Goal: Information Seeking & Learning: Learn about a topic

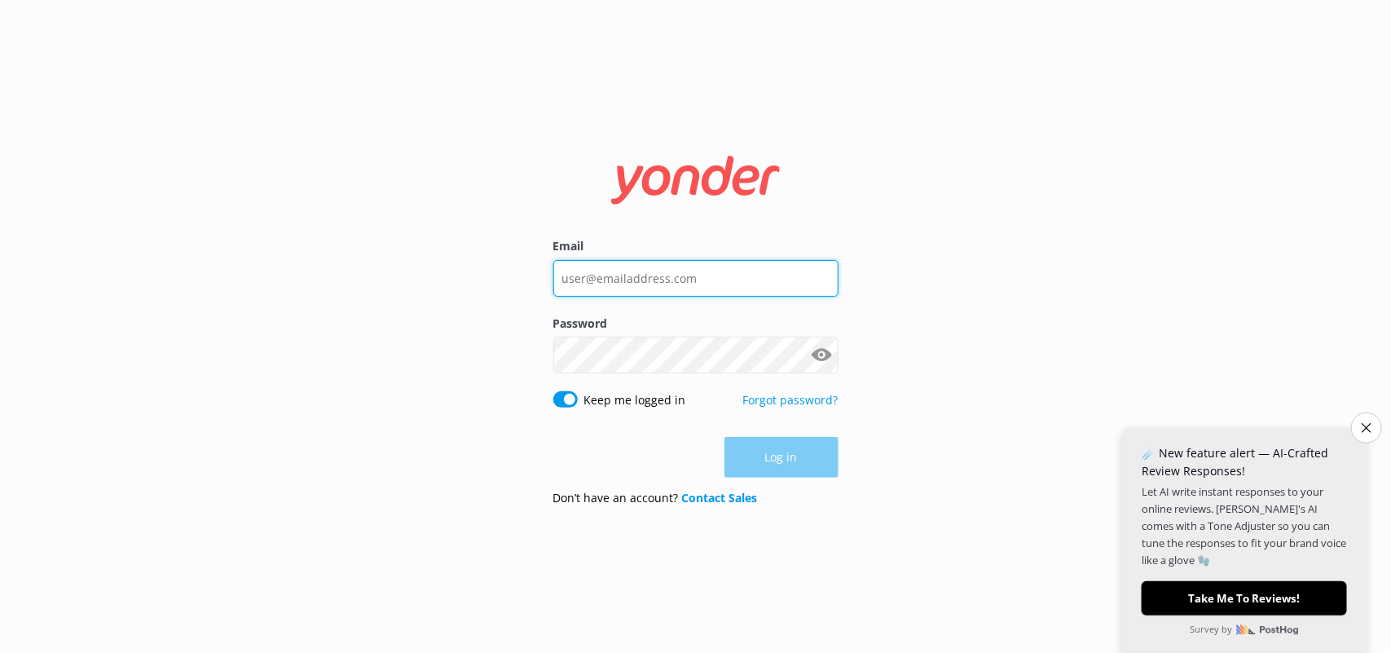
type input "[PERSON_NAME][EMAIL_ADDRESS][PERSON_NAME][DOMAIN_NAME]"
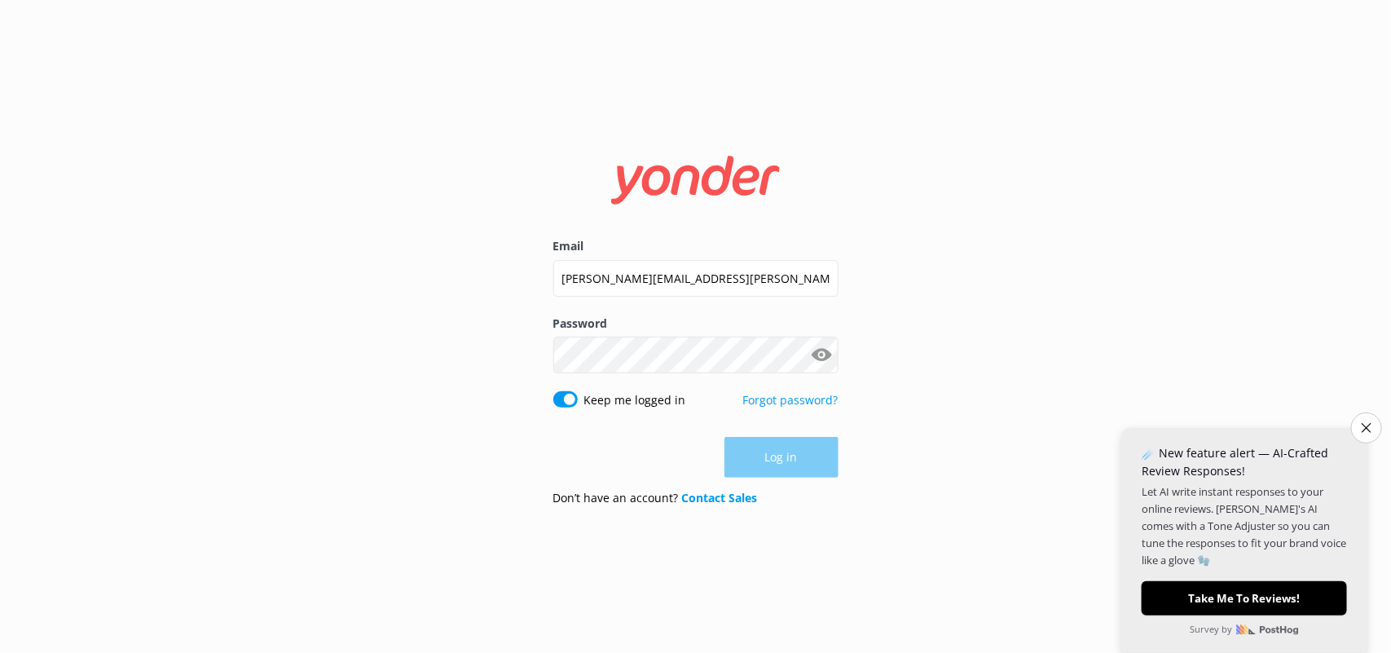
click at [772, 455] on div "Log in" at bounding box center [695, 457] width 285 height 41
click at [781, 460] on button "Log in" at bounding box center [781, 458] width 114 height 41
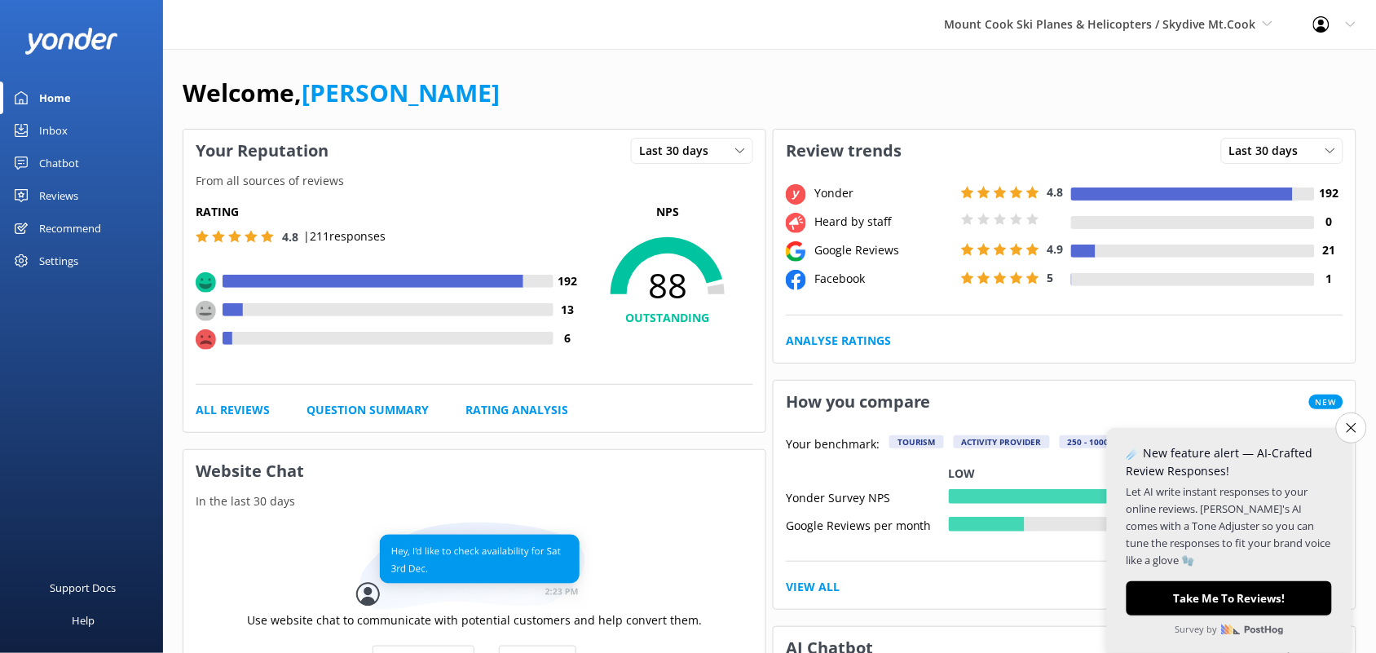
click at [65, 189] on div "Reviews" at bounding box center [58, 195] width 39 height 33
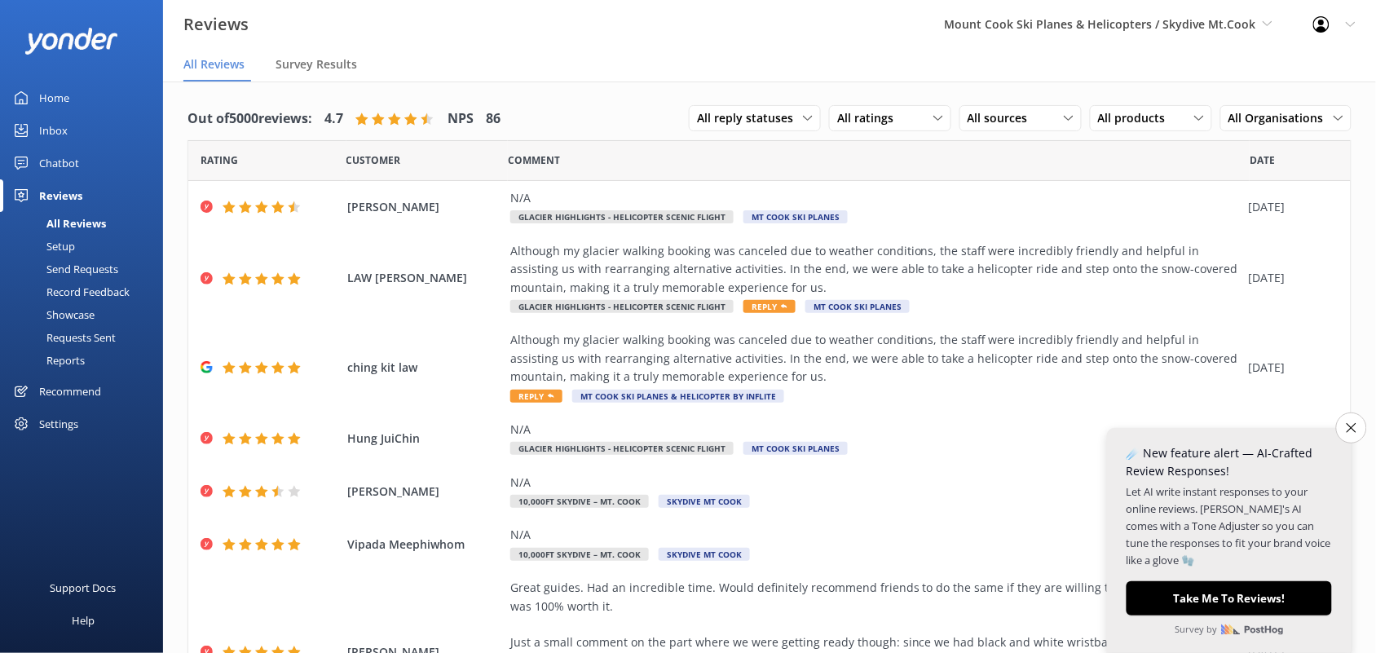
click at [51, 355] on div "Reports" at bounding box center [47, 360] width 75 height 23
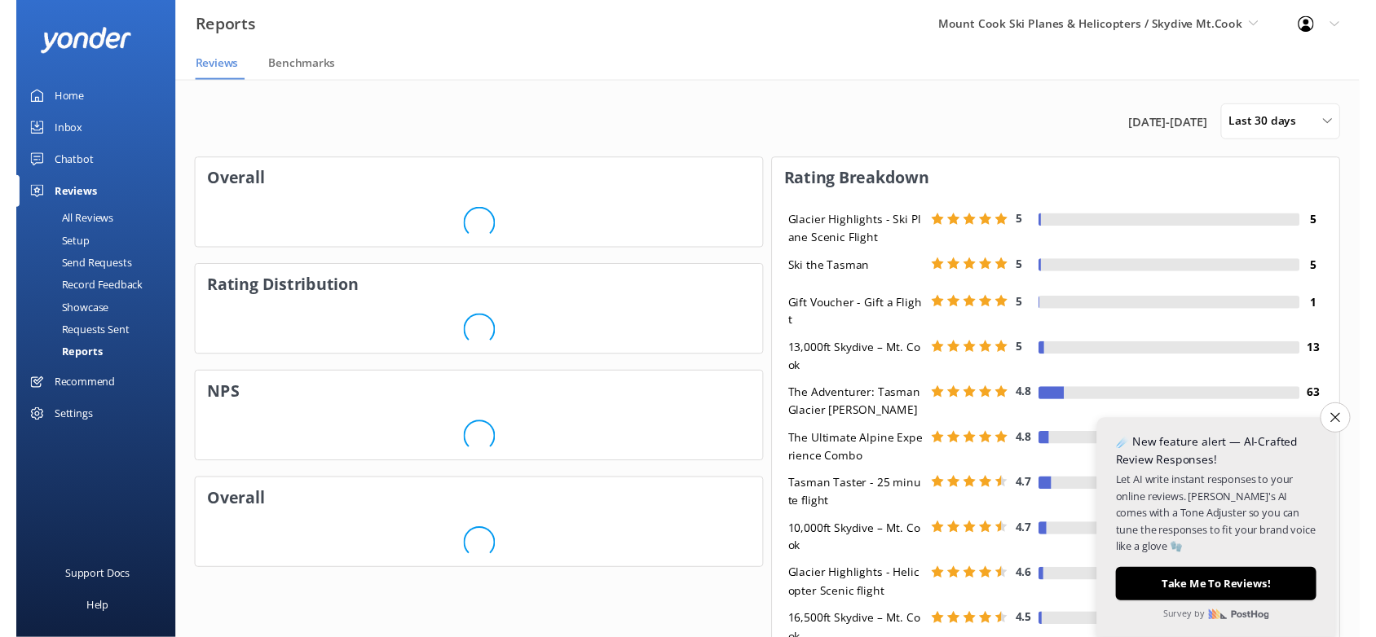
scroll to position [200, 566]
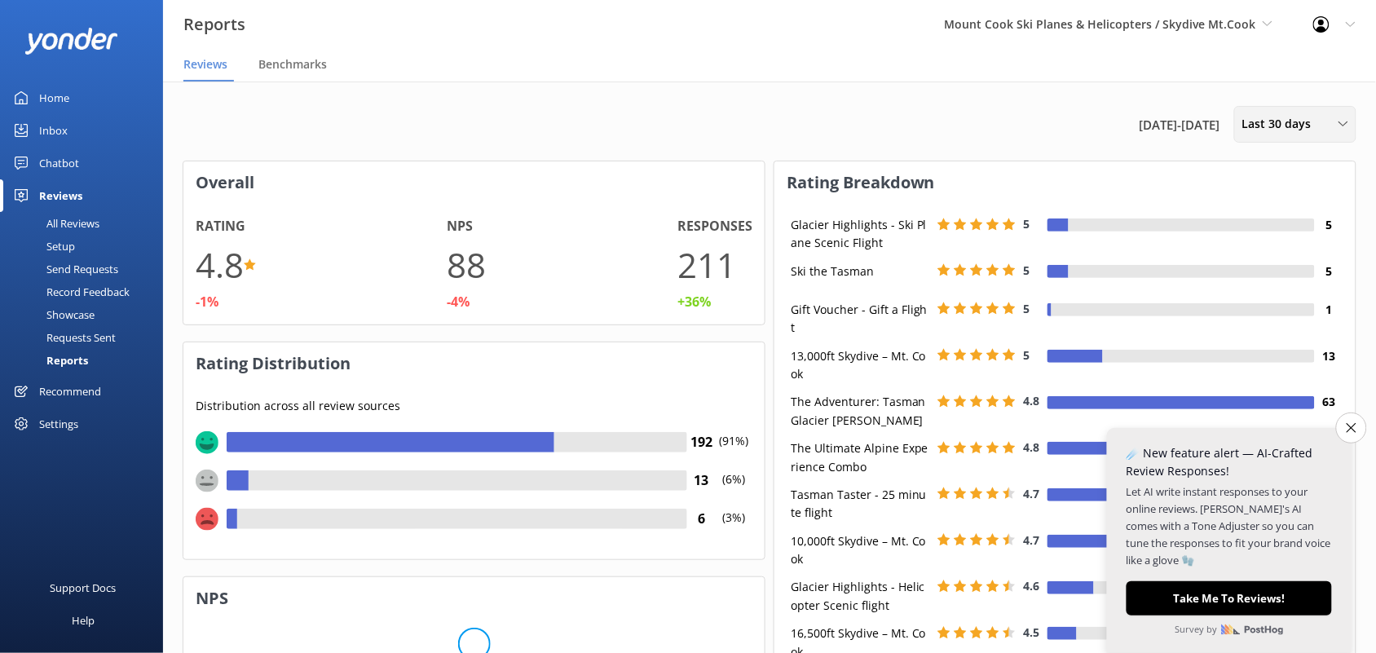
click at [1273, 121] on span "Last 30 days" at bounding box center [1281, 124] width 79 height 18
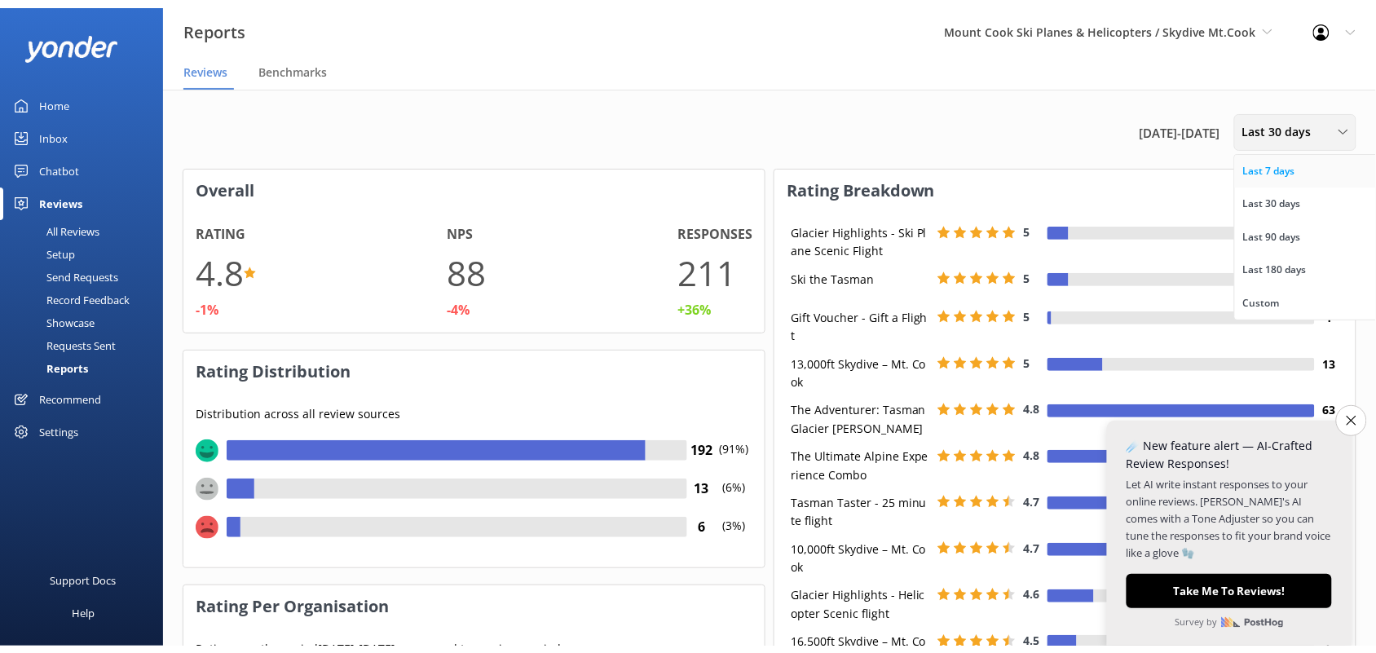
scroll to position [119, 566]
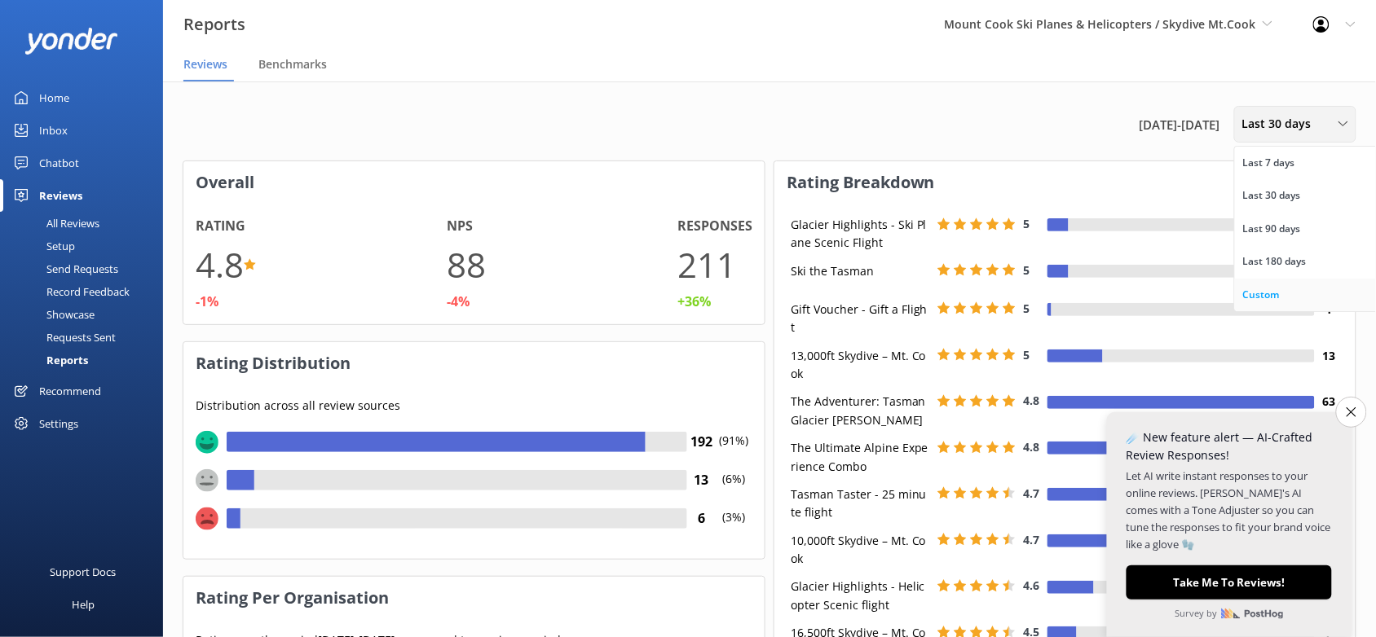
click at [1257, 293] on div "Custom" at bounding box center [1261, 295] width 37 height 16
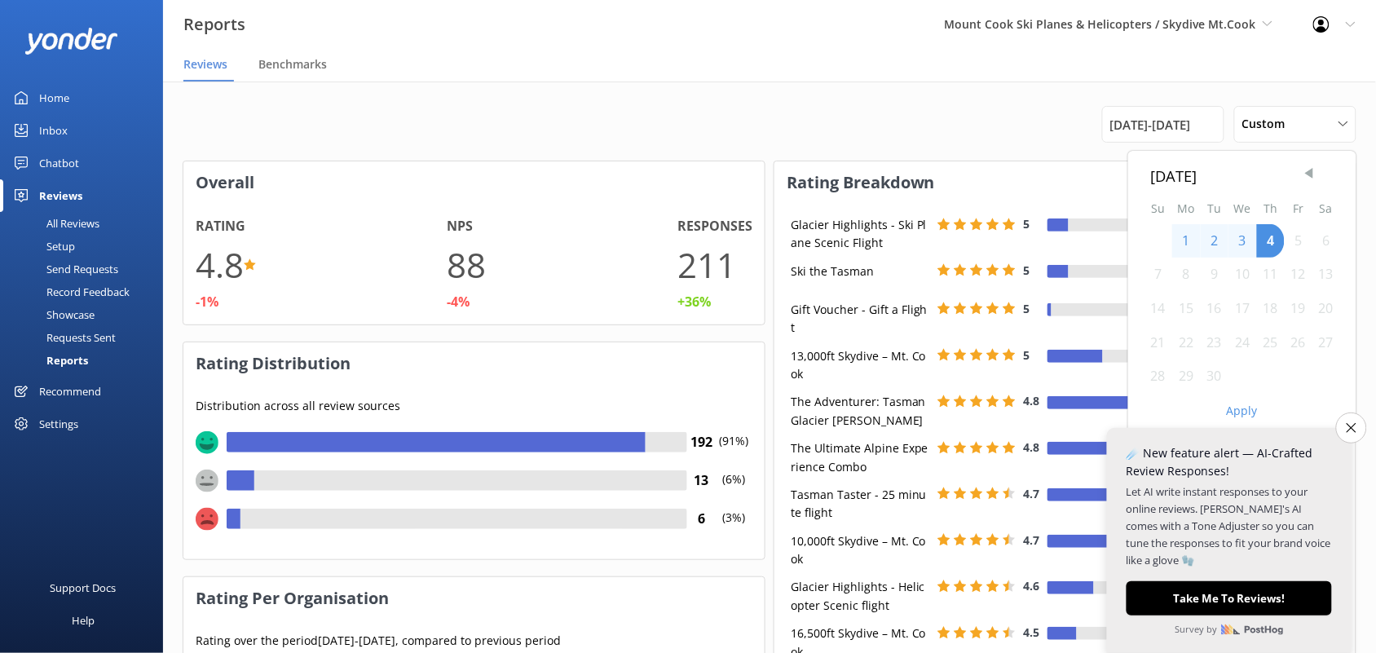
click at [1310, 168] on span "Previous Month" at bounding box center [1309, 173] width 16 height 16
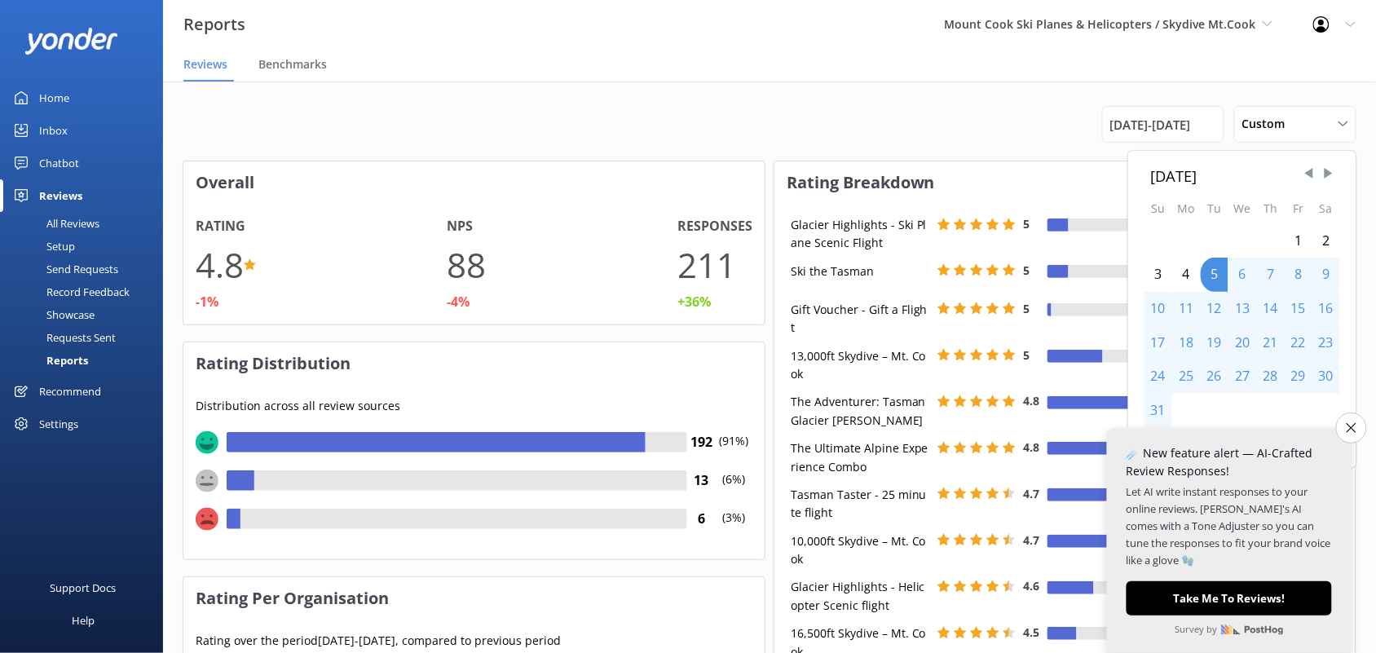
click at [1297, 235] on div "1" at bounding box center [1298, 241] width 28 height 34
click at [1160, 407] on div "31" at bounding box center [1158, 411] width 28 height 34
click at [1350, 425] on icon "Close survey" at bounding box center [1351, 428] width 10 height 10
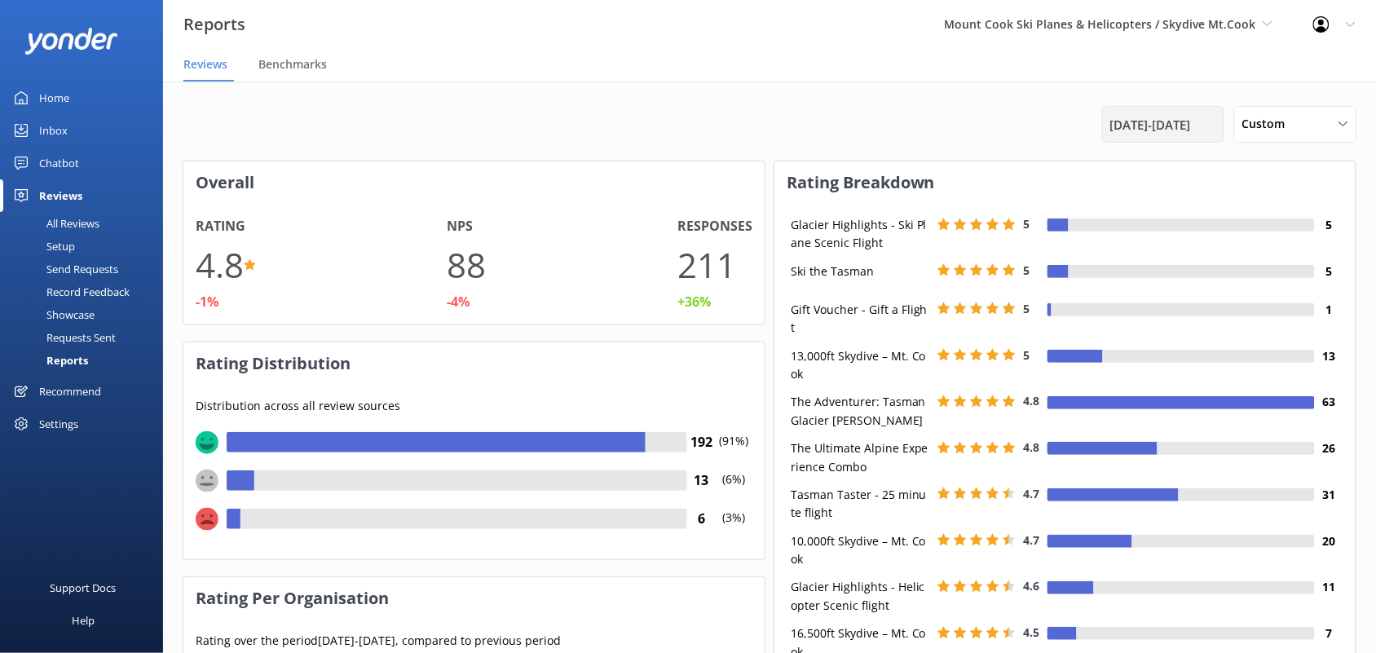
click at [1156, 135] on div "[DATE] - [DATE]" at bounding box center [1163, 124] width 122 height 37
click at [1135, 131] on span "[DATE] - [DATE]" at bounding box center [1150, 125] width 81 height 20
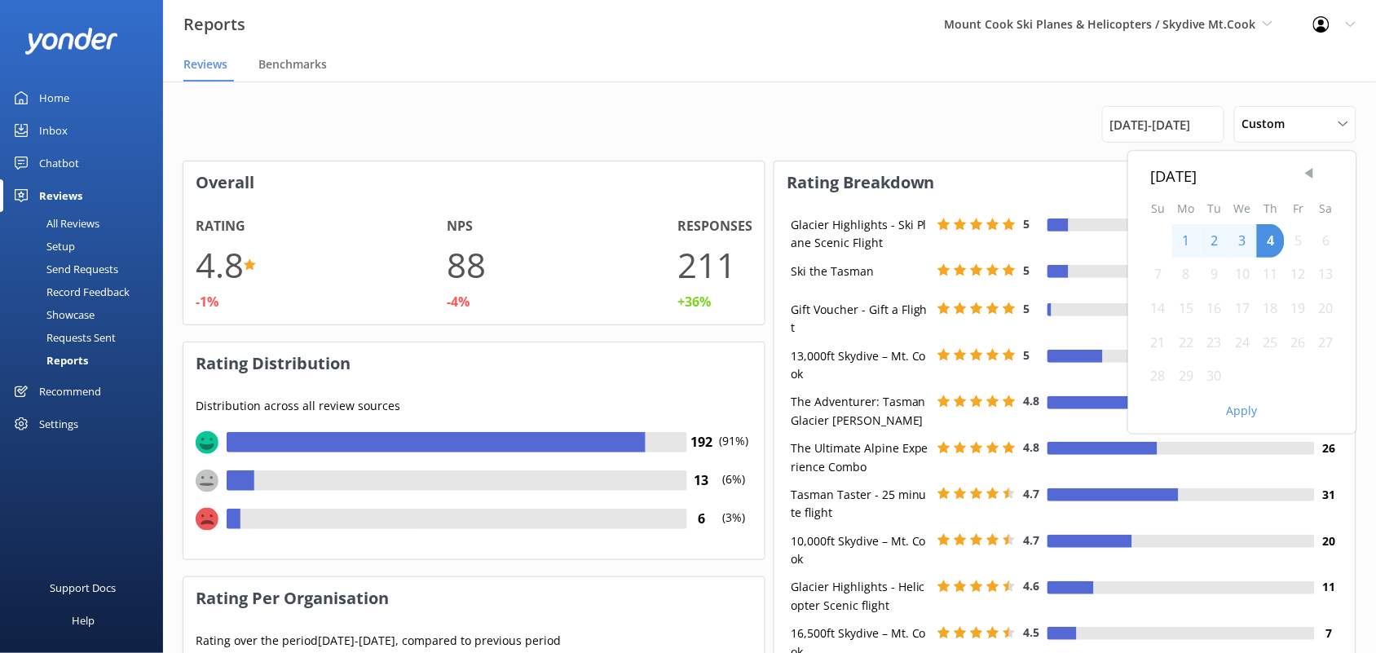
click at [1312, 172] on span "Previous Month" at bounding box center [1309, 173] width 16 height 16
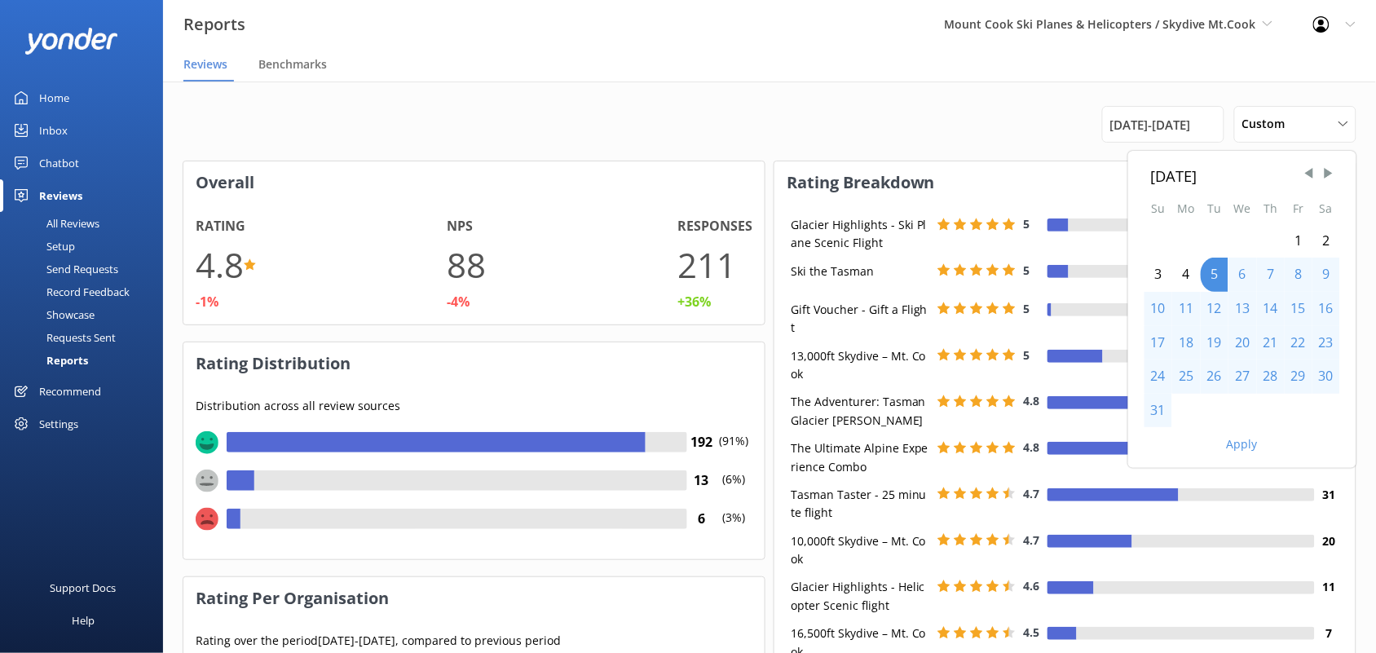
click at [1301, 246] on div "1" at bounding box center [1298, 241] width 28 height 34
click at [1155, 405] on div "31" at bounding box center [1158, 411] width 28 height 34
click at [1240, 440] on button "Apply" at bounding box center [1241, 443] width 31 height 11
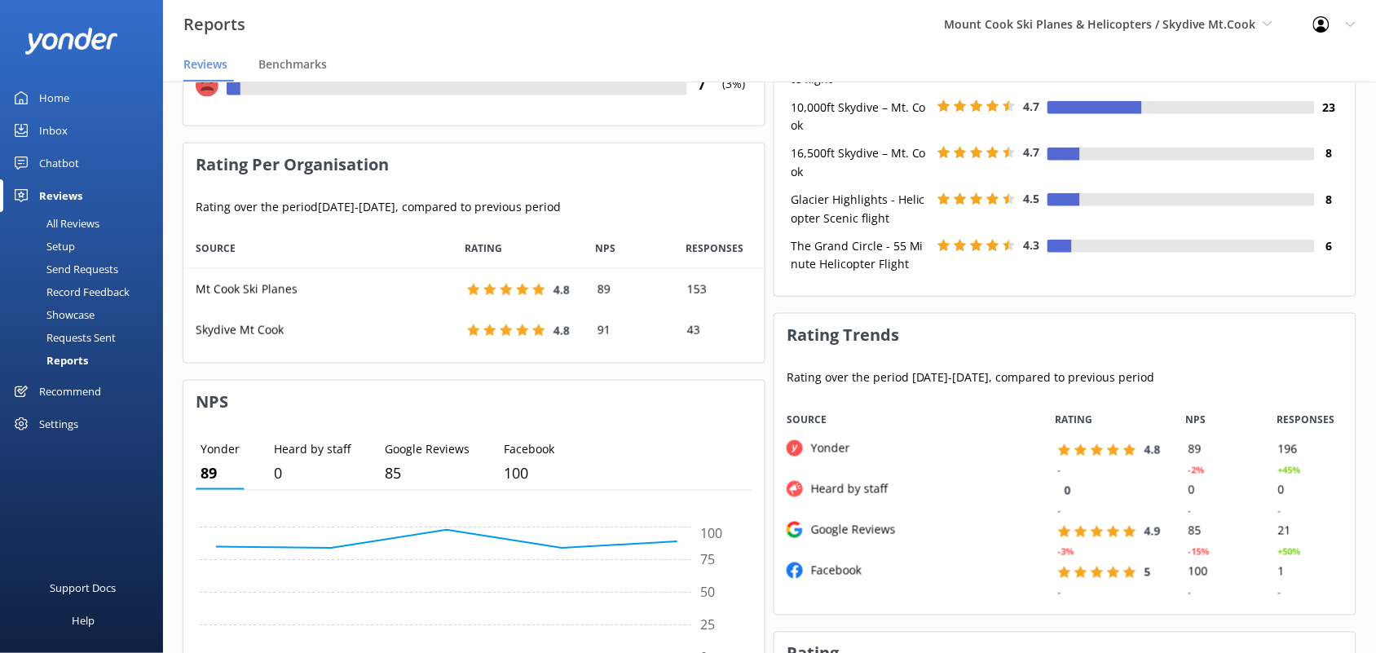
scroll to position [397, 0]
